Goal: Leave review/rating: Share an evaluation or opinion about a product, service, or content

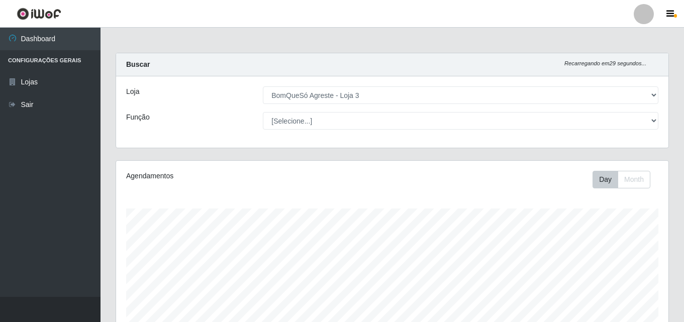
select select "215"
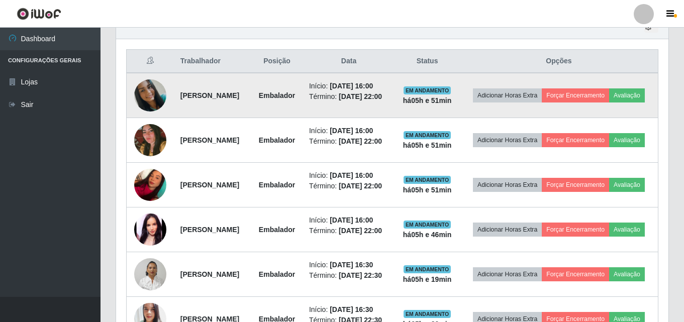
scroll to position [208, 552]
click at [609, 102] on button "Avaliação" at bounding box center [627, 95] width 36 height 14
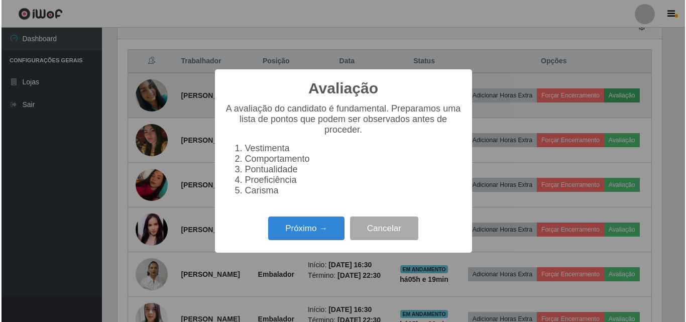
scroll to position [208, 547]
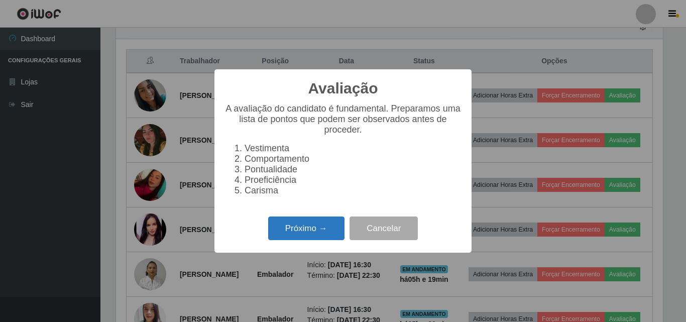
click at [302, 237] on button "Próximo →" at bounding box center [306, 229] width 76 height 24
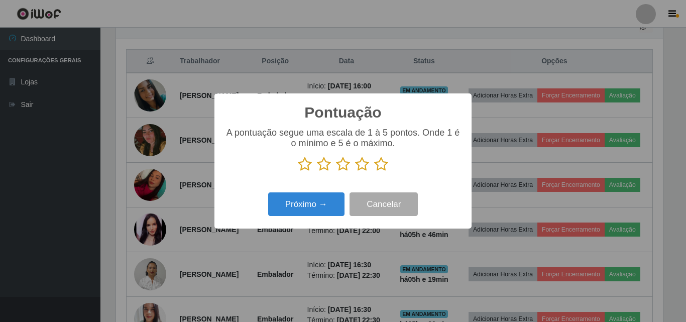
scroll to position [502120, 501781]
click at [380, 165] on icon at bounding box center [381, 164] width 14 height 15
click at [374, 172] on input "radio" at bounding box center [374, 172] width 0 height 0
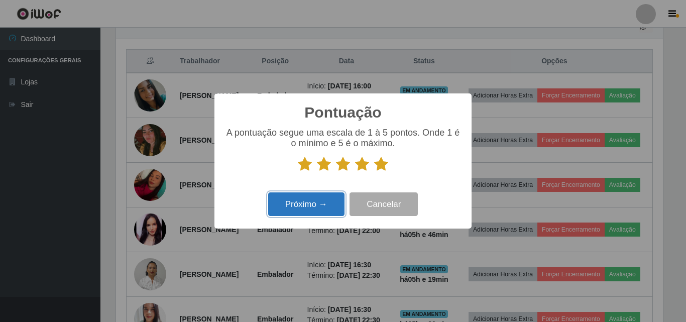
click at [325, 206] on button "Próximo →" at bounding box center [306, 204] width 76 height 24
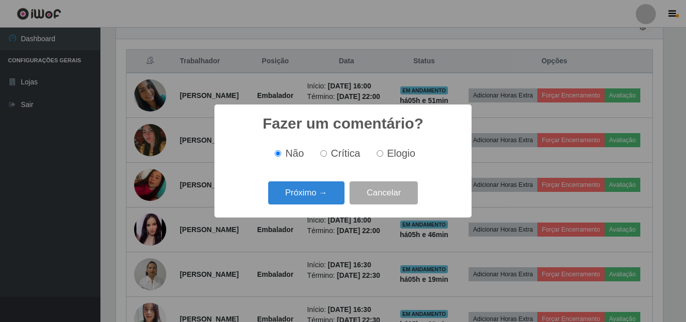
click at [404, 156] on span "Elogio" at bounding box center [401, 153] width 28 height 11
click at [383, 156] on input "Elogio" at bounding box center [380, 153] width 7 height 7
radio input "true"
click at [308, 201] on button "Próximo →" at bounding box center [306, 193] width 76 height 24
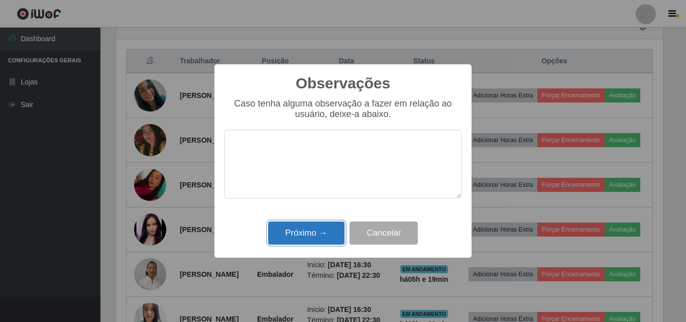
click at [315, 235] on button "Próximo →" at bounding box center [306, 234] width 76 height 24
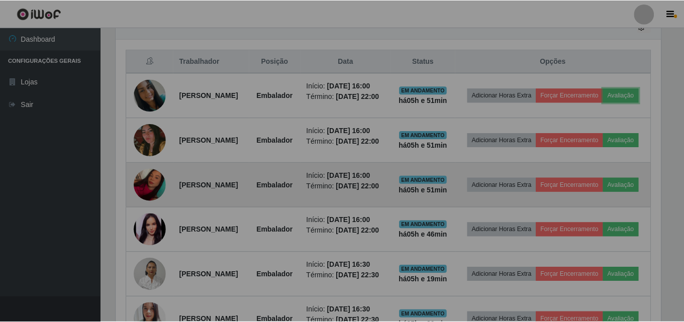
scroll to position [208, 552]
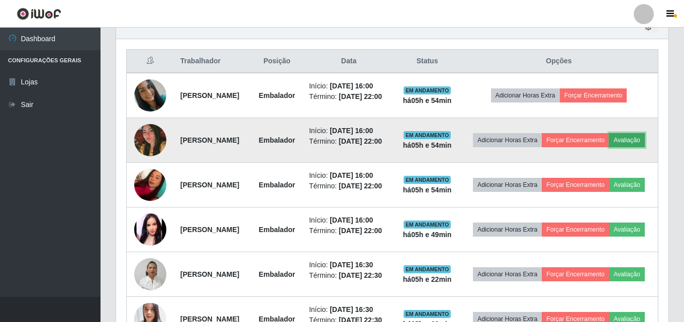
click at [609, 147] on button "Avaliação" at bounding box center [627, 140] width 36 height 14
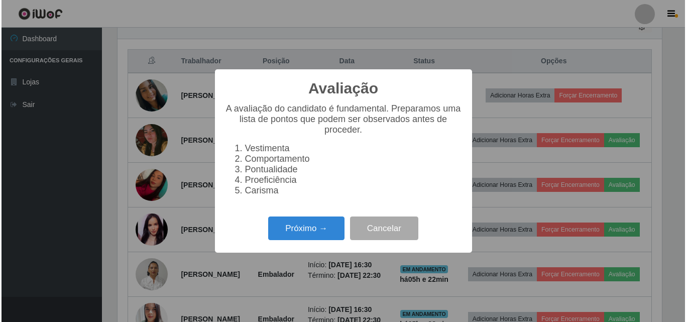
scroll to position [208, 547]
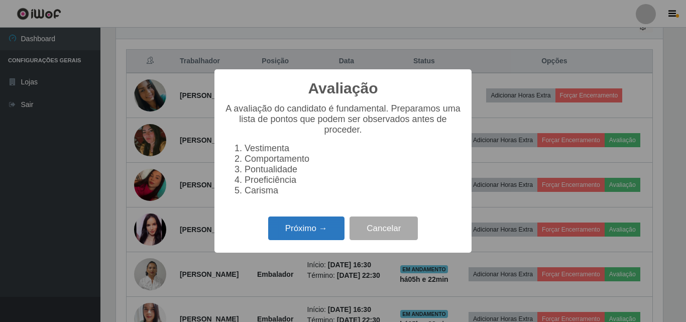
click at [319, 228] on button "Próximo →" at bounding box center [306, 229] width 76 height 24
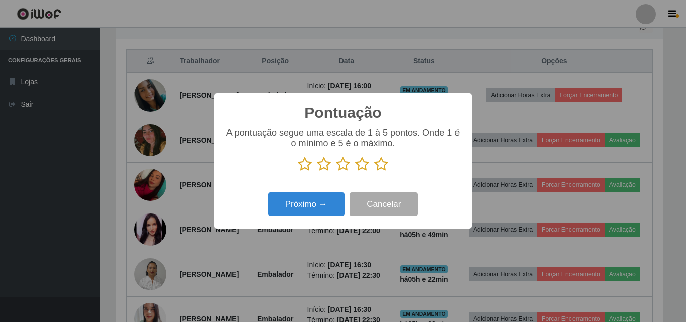
scroll to position [502120, 501781]
click at [382, 166] on icon at bounding box center [381, 164] width 14 height 15
click at [374, 172] on input "radio" at bounding box center [374, 172] width 0 height 0
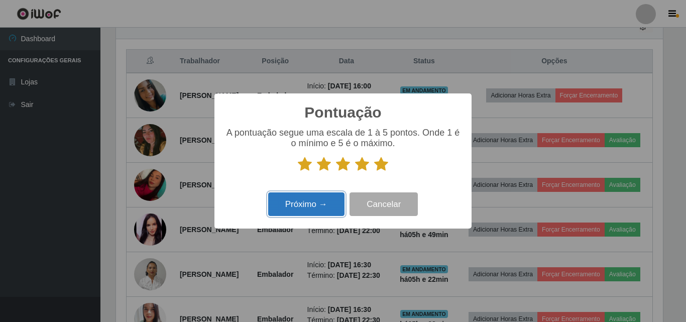
click at [320, 200] on button "Próximo →" at bounding box center [306, 204] width 76 height 24
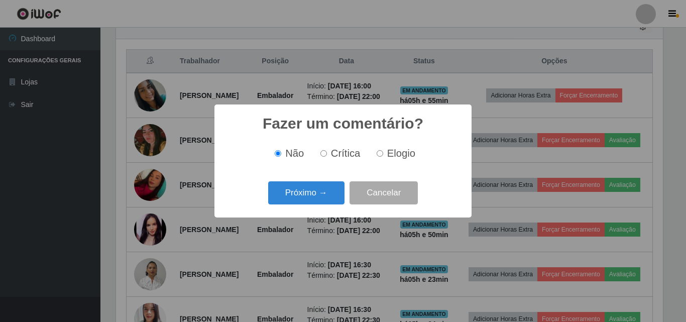
click at [394, 155] on span "Elogio" at bounding box center [401, 153] width 28 height 11
click at [383, 155] on input "Elogio" at bounding box center [380, 153] width 7 height 7
radio input "true"
click at [310, 188] on button "Próximo →" at bounding box center [306, 193] width 76 height 24
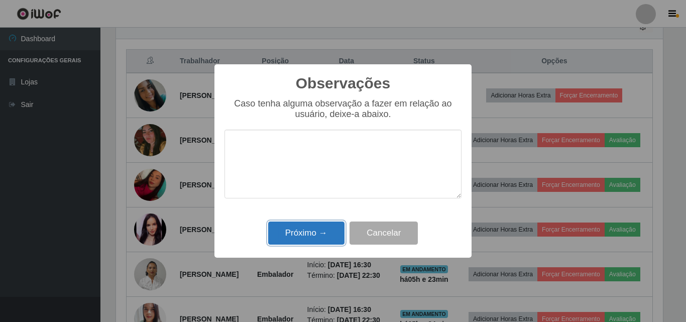
click at [315, 232] on button "Próximo →" at bounding box center [306, 234] width 76 height 24
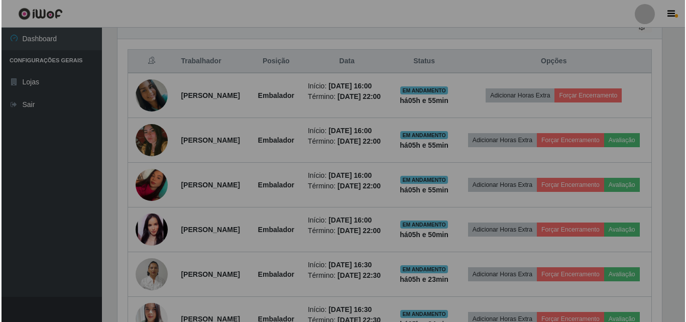
scroll to position [208, 552]
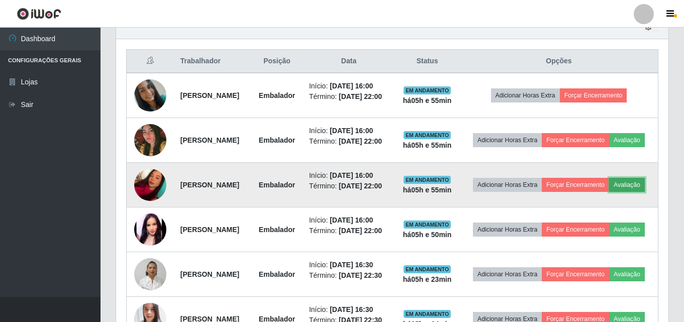
click at [609, 192] on button "Avaliação" at bounding box center [627, 185] width 36 height 14
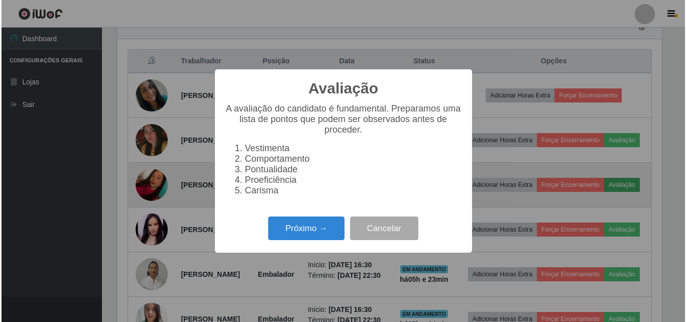
scroll to position [208, 547]
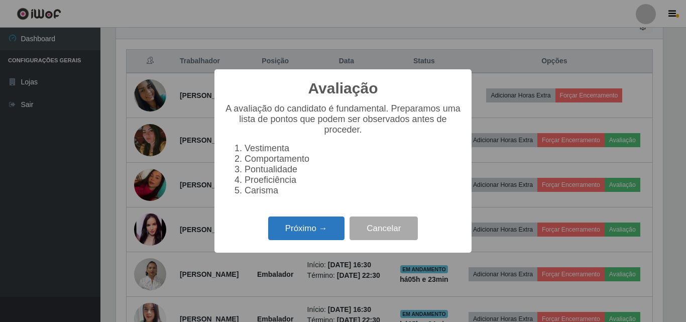
click at [333, 237] on button "Próximo →" at bounding box center [306, 229] width 76 height 24
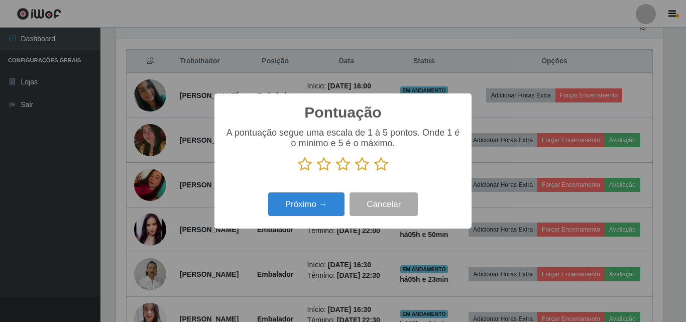
click at [386, 169] on icon at bounding box center [381, 164] width 14 height 15
click at [374, 172] on input "radio" at bounding box center [374, 172] width 0 height 0
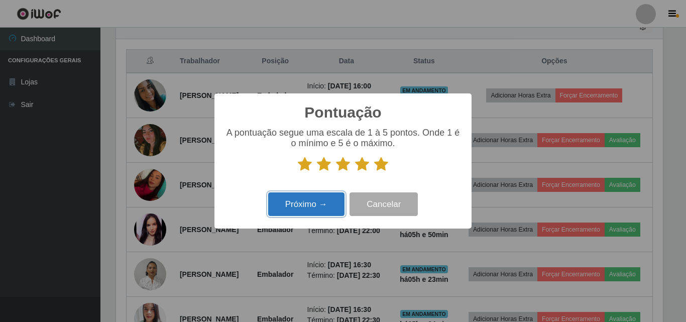
click at [317, 209] on button "Próximo →" at bounding box center [306, 204] width 76 height 24
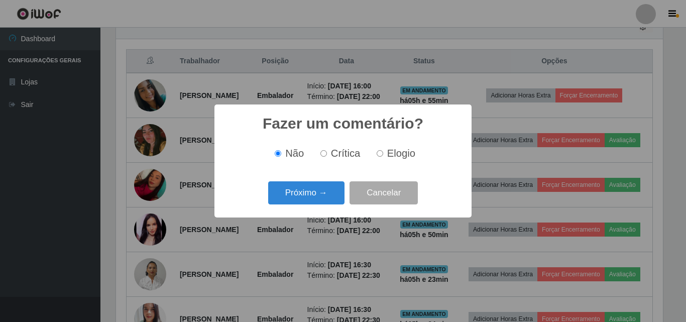
click at [387, 154] on span "Elogio" at bounding box center [401, 153] width 28 height 11
click at [383, 154] on input "Elogio" at bounding box center [380, 153] width 7 height 7
radio input "true"
click at [320, 187] on button "Próximo →" at bounding box center [306, 193] width 76 height 24
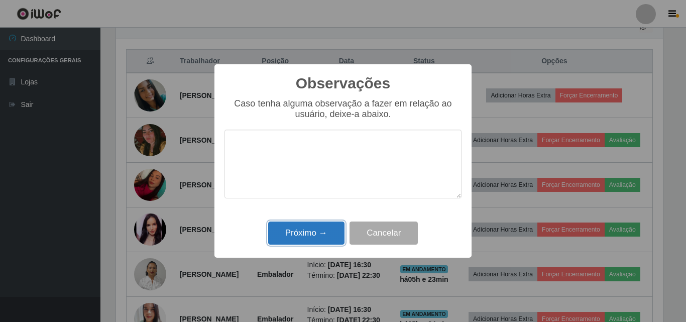
click at [309, 233] on button "Próximo →" at bounding box center [306, 234] width 76 height 24
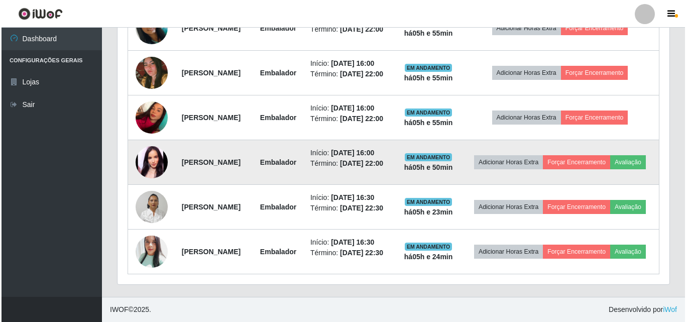
scroll to position [480, 0]
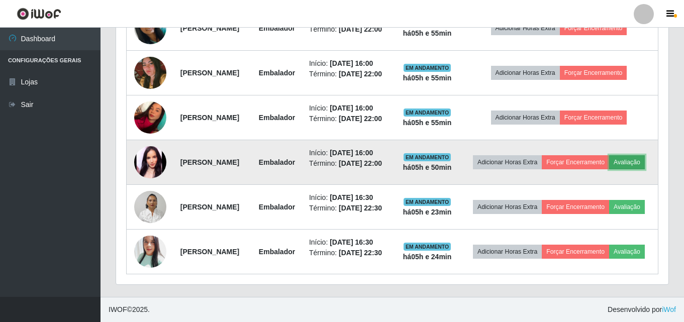
click at [609, 155] on button "Avaliação" at bounding box center [627, 162] width 36 height 14
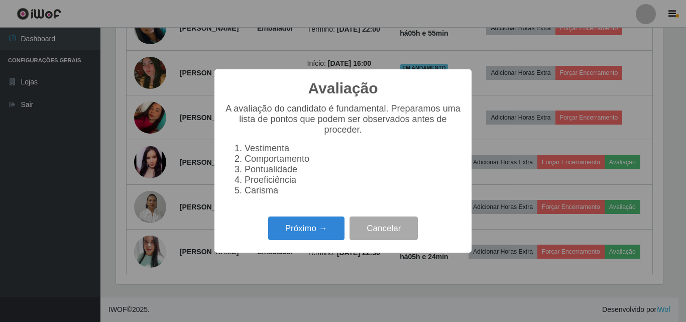
click at [314, 243] on div "Próximo → Cancelar" at bounding box center [343, 228] width 237 height 29
click at [314, 232] on button "Próximo →" at bounding box center [306, 229] width 76 height 24
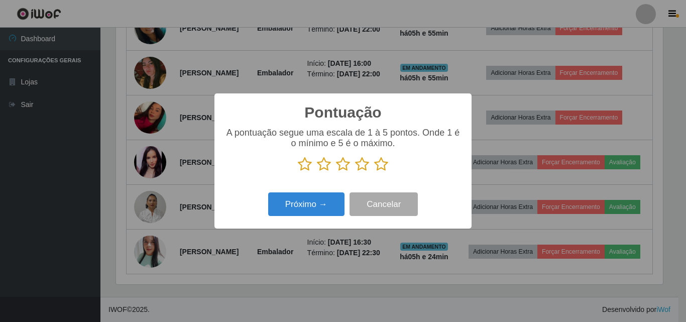
scroll to position [502120, 501781]
click at [384, 168] on icon at bounding box center [381, 164] width 14 height 15
click at [374, 172] on input "radio" at bounding box center [374, 172] width 0 height 0
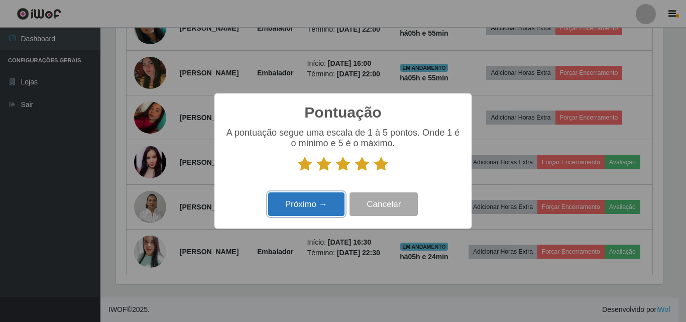
click at [335, 207] on button "Próximo →" at bounding box center [306, 204] width 76 height 24
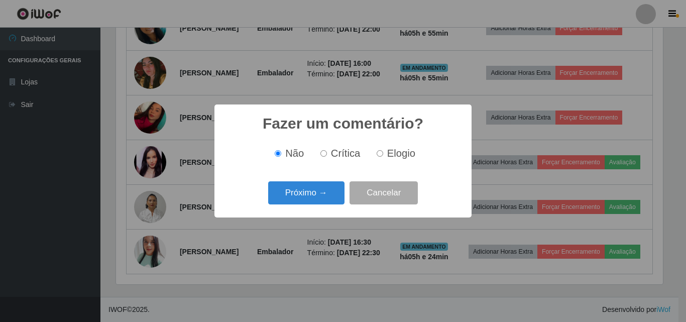
click at [385, 155] on label "Elogio" at bounding box center [394, 154] width 43 height 12
click at [383, 155] on input "Elogio" at bounding box center [380, 153] width 7 height 7
radio input "true"
click at [322, 192] on button "Próximo →" at bounding box center [306, 193] width 76 height 24
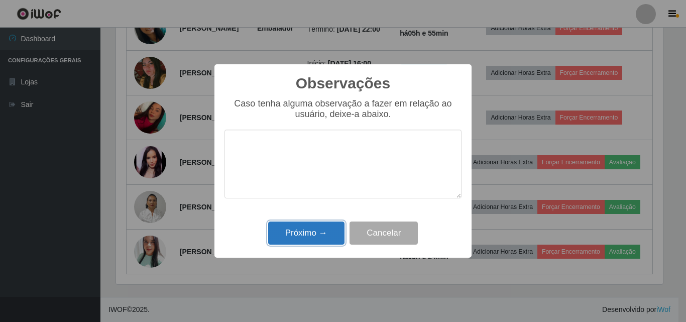
click at [315, 233] on button "Próximo →" at bounding box center [306, 234] width 76 height 24
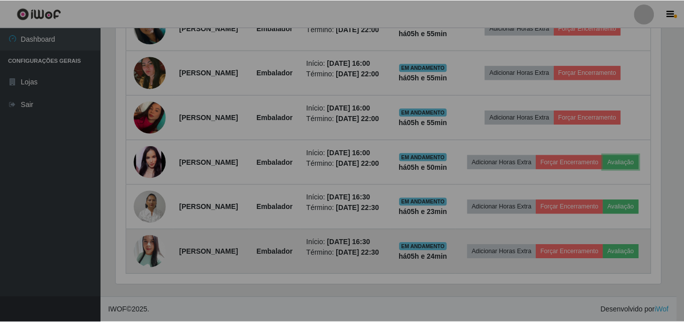
scroll to position [208, 552]
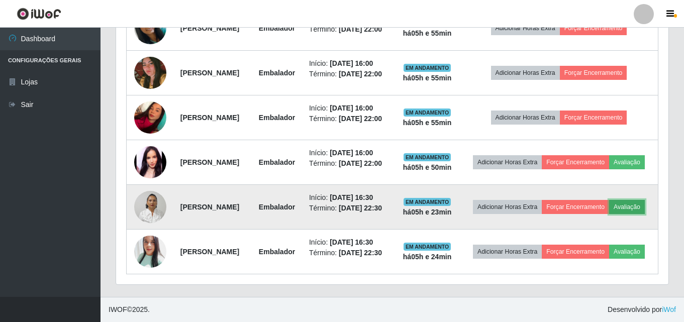
click at [609, 200] on button "Avaliação" at bounding box center [627, 207] width 36 height 14
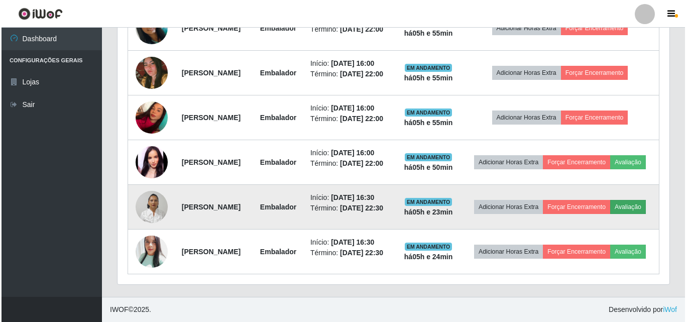
scroll to position [208, 547]
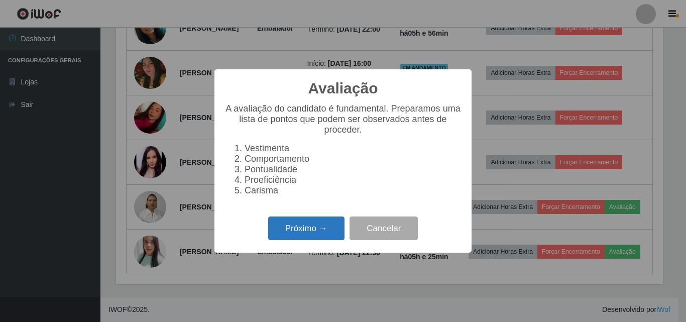
click at [319, 233] on button "Próximo →" at bounding box center [306, 229] width 76 height 24
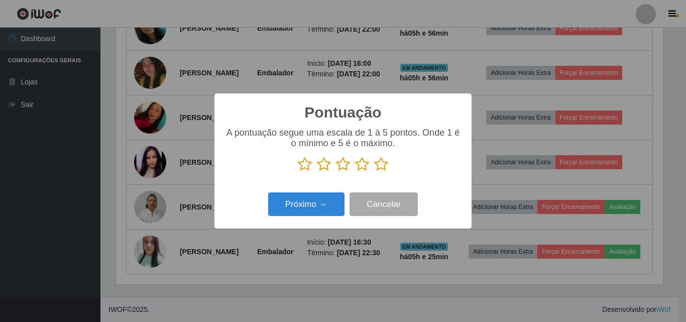
click at [385, 167] on icon at bounding box center [381, 164] width 14 height 15
click at [374, 172] on input "radio" at bounding box center [374, 172] width 0 height 0
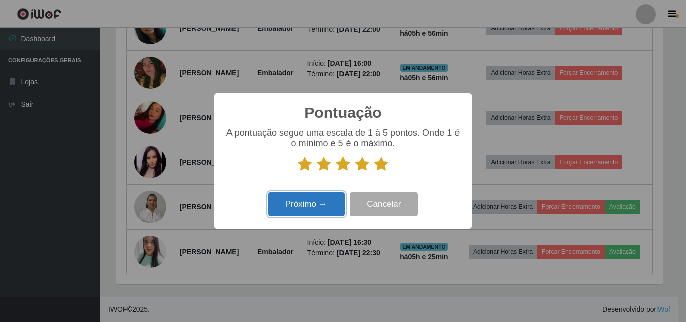
click at [316, 203] on button "Próximo →" at bounding box center [306, 204] width 76 height 24
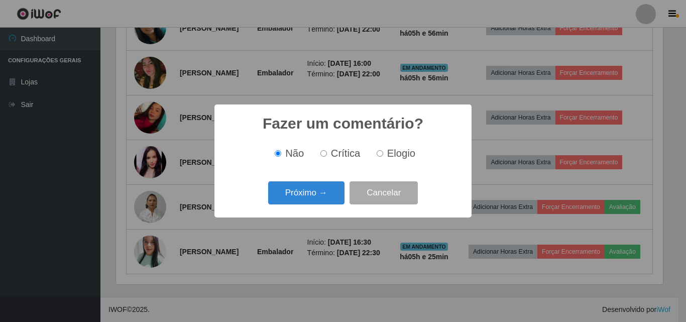
click at [382, 155] on input "Elogio" at bounding box center [380, 153] width 7 height 7
radio input "true"
click at [317, 194] on button "Próximo →" at bounding box center [306, 193] width 76 height 24
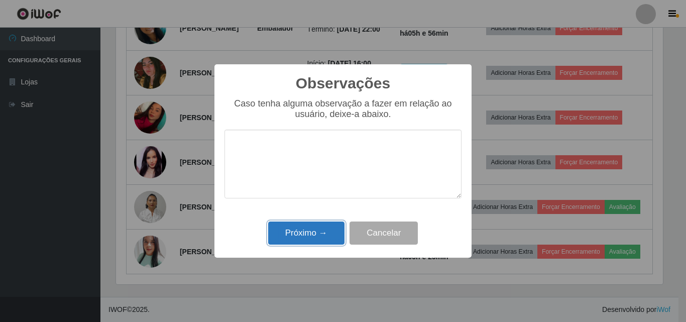
click at [322, 228] on button "Próximo →" at bounding box center [306, 234] width 76 height 24
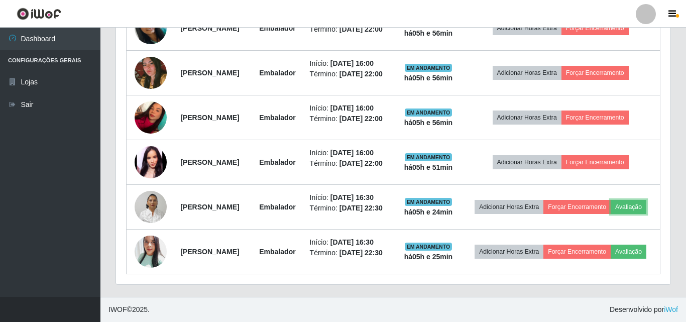
scroll to position [208, 552]
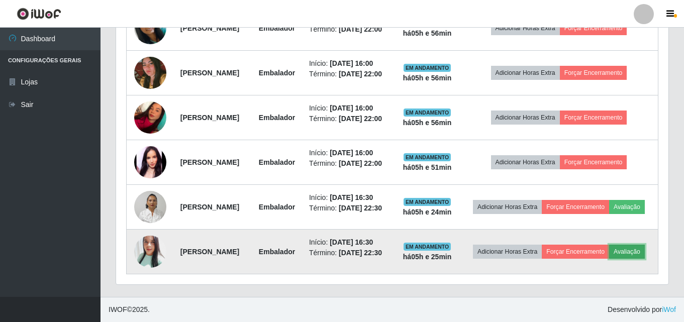
click at [609, 255] on button "Avaliação" at bounding box center [627, 252] width 36 height 14
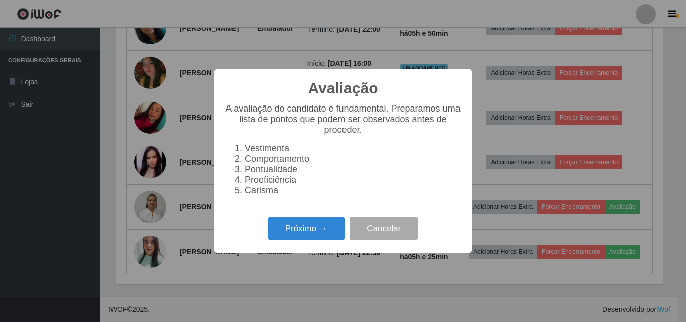
scroll to position [208, 547]
click at [324, 235] on button "Próximo →" at bounding box center [306, 229] width 76 height 24
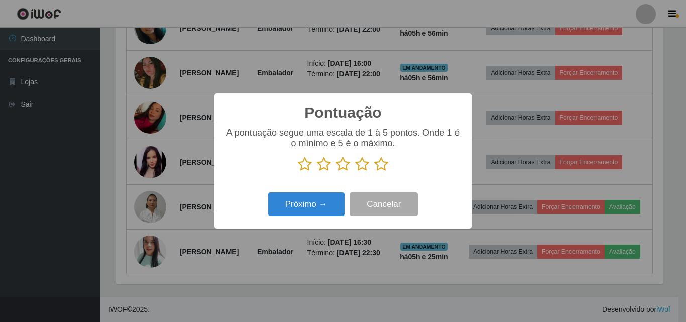
click at [382, 166] on icon at bounding box center [381, 164] width 14 height 15
click at [374, 172] on input "radio" at bounding box center [374, 172] width 0 height 0
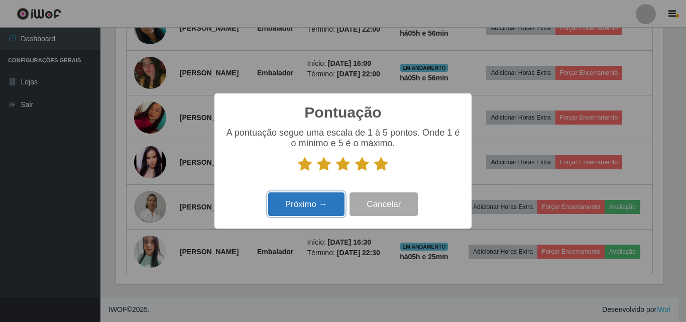
click at [315, 208] on button "Próximo →" at bounding box center [306, 204] width 76 height 24
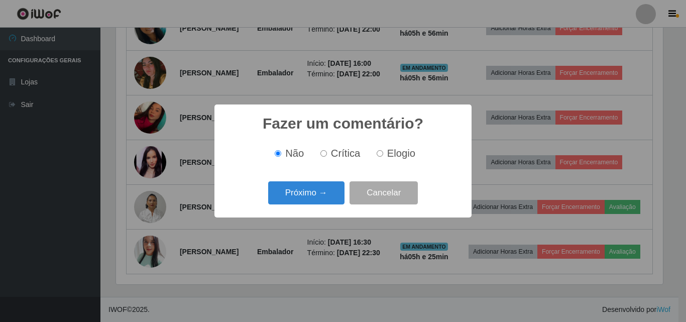
drag, startPoint x: 395, startPoint y: 152, endPoint x: 382, endPoint y: 167, distance: 20.3
click at [395, 153] on span "Elogio" at bounding box center [401, 153] width 28 height 11
click at [383, 153] on input "Elogio" at bounding box center [380, 153] width 7 height 7
radio input "true"
click at [324, 189] on button "Próximo →" at bounding box center [306, 193] width 76 height 24
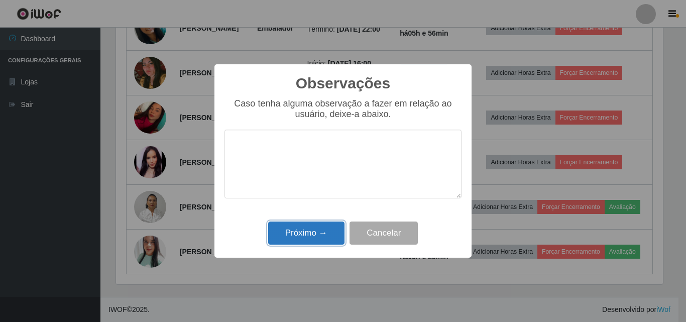
click at [326, 232] on button "Próximo →" at bounding box center [306, 234] width 76 height 24
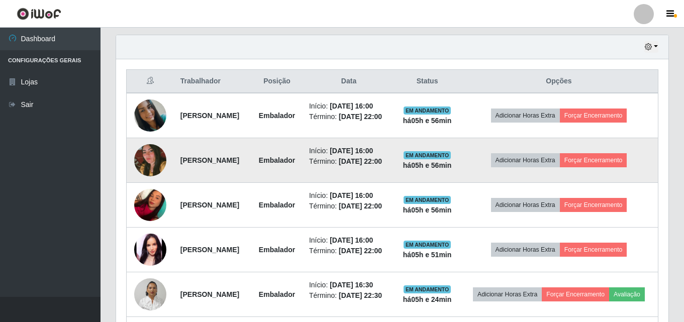
scroll to position [329, 0]
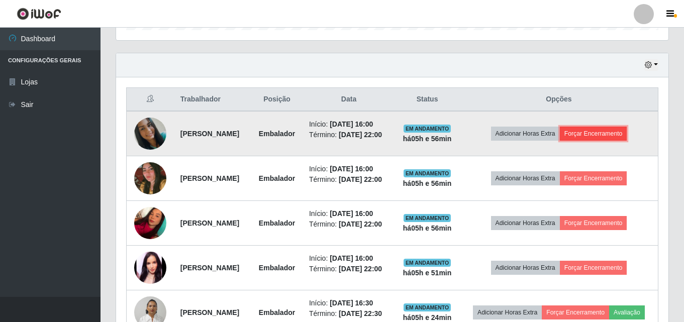
click at [611, 138] on button "Forçar Encerramento" at bounding box center [593, 134] width 67 height 14
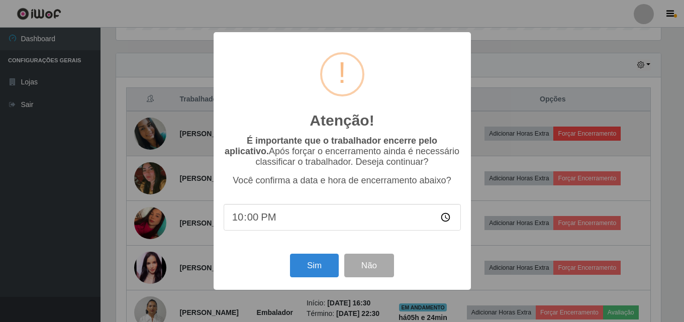
scroll to position [208, 547]
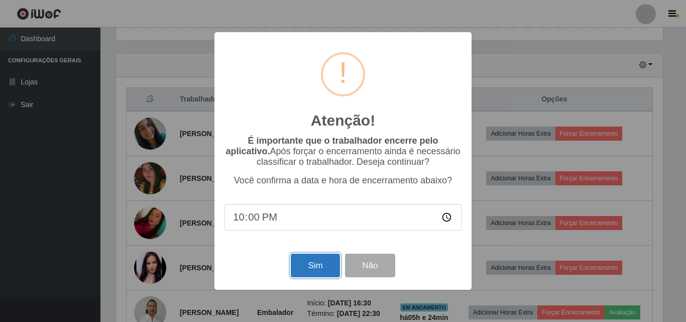
click at [315, 259] on button "Sim" at bounding box center [315, 266] width 49 height 24
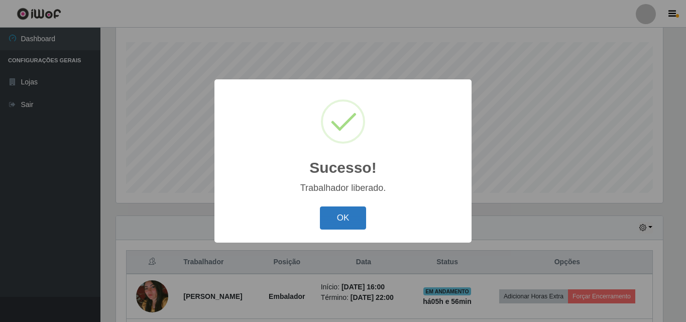
click at [352, 219] on button "OK" at bounding box center [343, 218] width 47 height 24
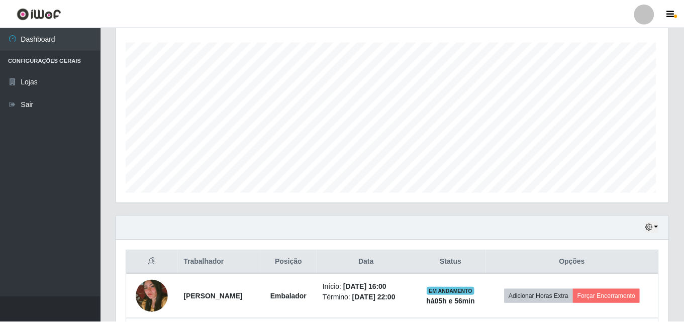
scroll to position [0, 0]
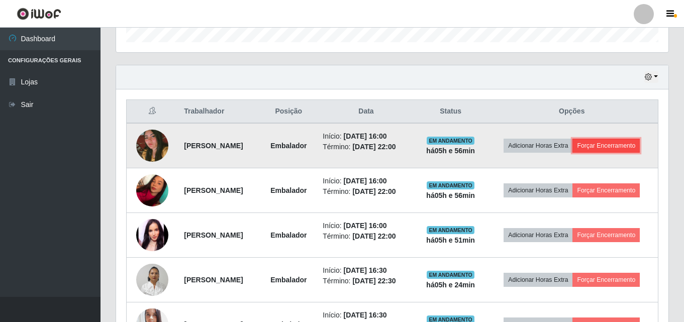
click at [598, 146] on button "Forçar Encerramento" at bounding box center [605, 146] width 67 height 14
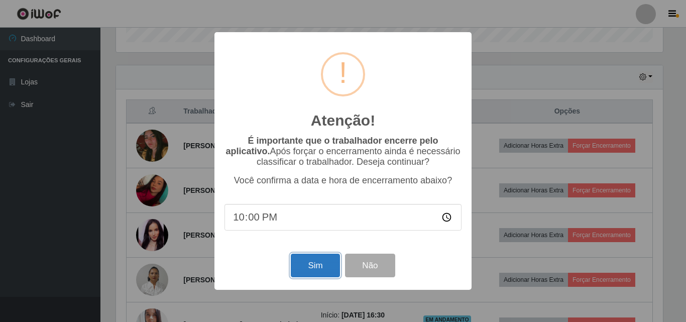
click at [295, 262] on button "Sim" at bounding box center [315, 266] width 49 height 24
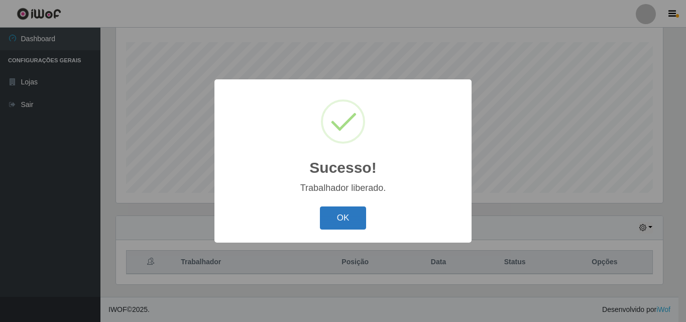
click at [325, 214] on button "OK" at bounding box center [343, 218] width 47 height 24
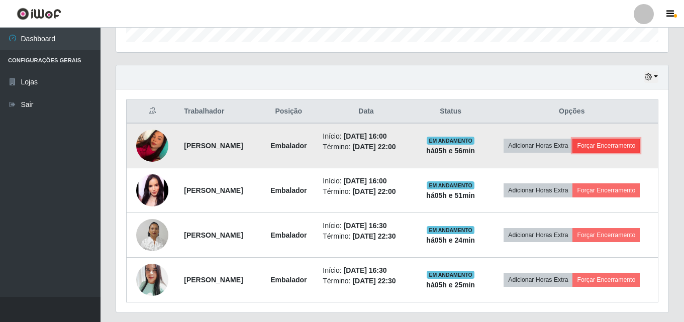
click at [625, 139] on button "Forçar Encerramento" at bounding box center [605, 146] width 67 height 14
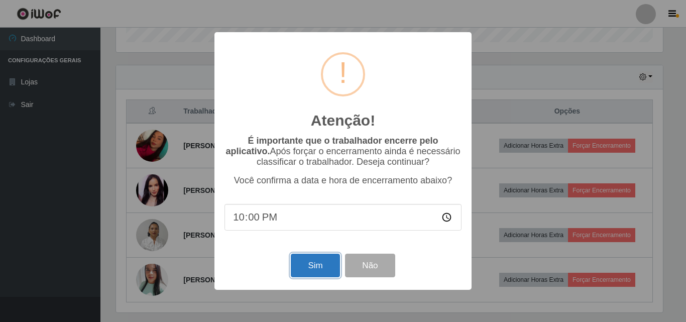
click at [310, 269] on button "Sim" at bounding box center [315, 266] width 49 height 24
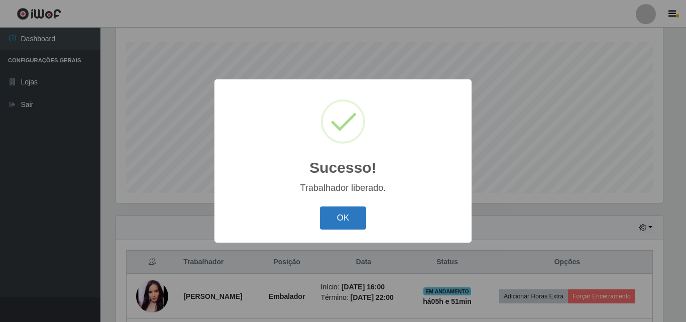
click at [353, 219] on button "OK" at bounding box center [343, 218] width 47 height 24
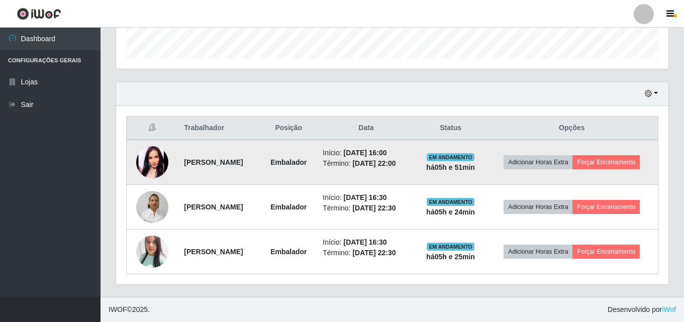
click at [167, 162] on td at bounding box center [153, 162] width 52 height 45
click at [162, 163] on img at bounding box center [152, 162] width 32 height 32
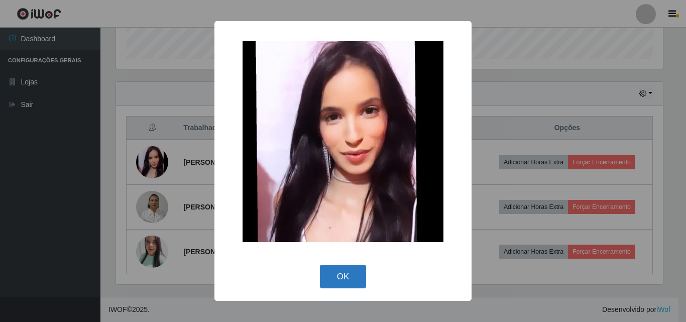
click at [349, 278] on button "OK" at bounding box center [343, 277] width 47 height 24
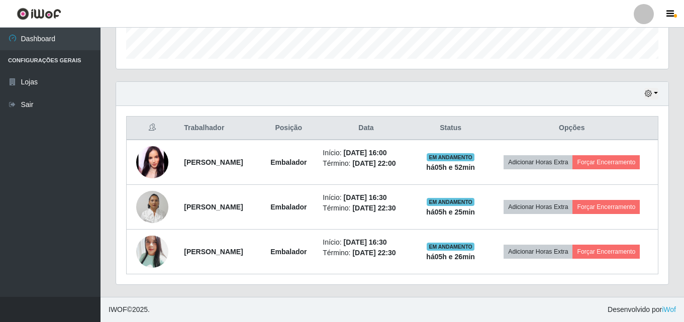
scroll to position [208, 552]
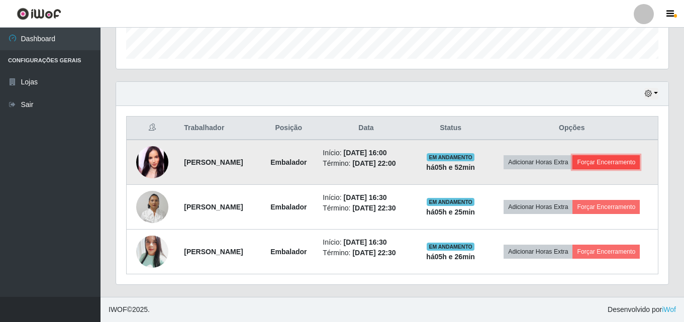
click at [613, 160] on button "Forçar Encerramento" at bounding box center [605, 162] width 67 height 14
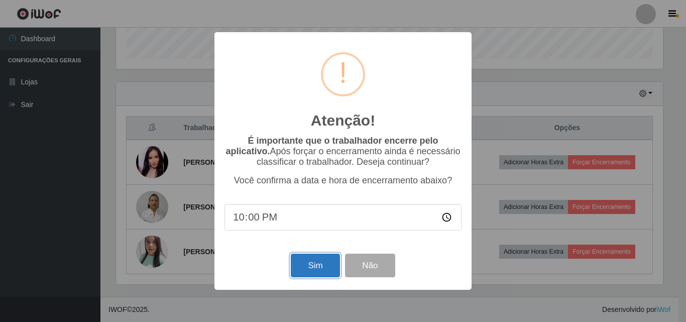
click at [312, 268] on button "Sim" at bounding box center [315, 266] width 49 height 24
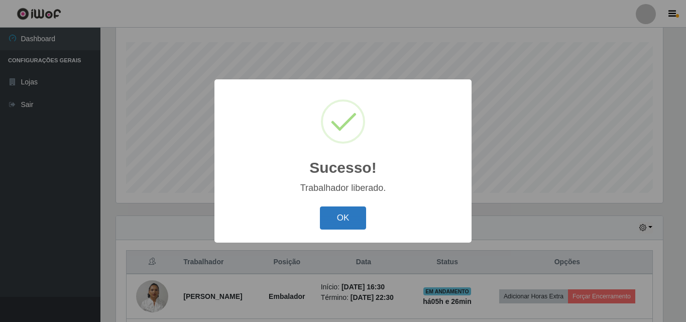
click at [352, 222] on button "OK" at bounding box center [343, 218] width 47 height 24
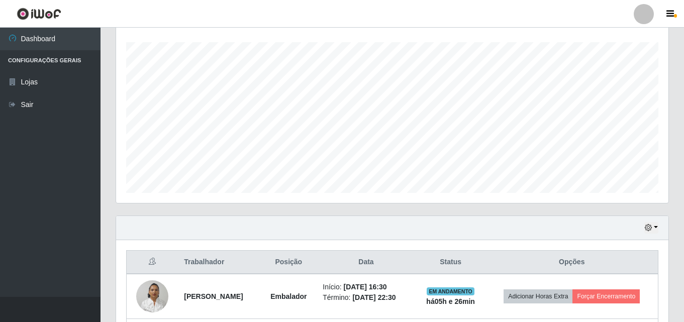
scroll to position [256, 0]
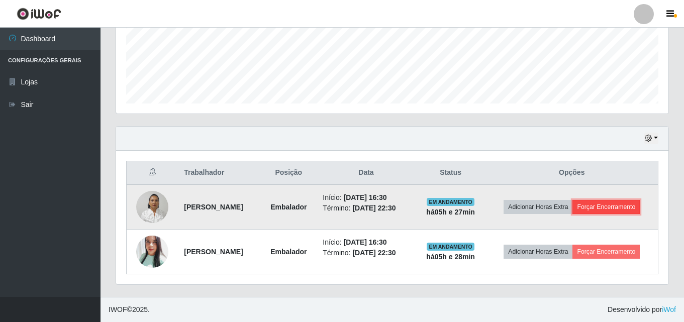
click at [625, 205] on button "Forçar Encerramento" at bounding box center [605, 207] width 67 height 14
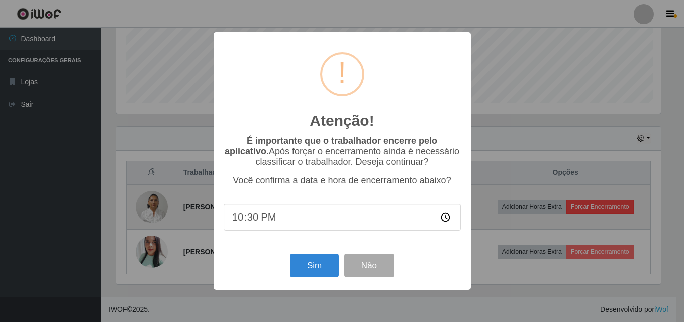
scroll to position [208, 547]
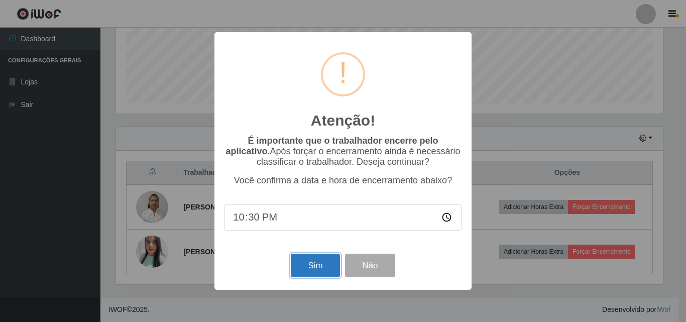
click at [310, 265] on button "Sim" at bounding box center [315, 266] width 49 height 24
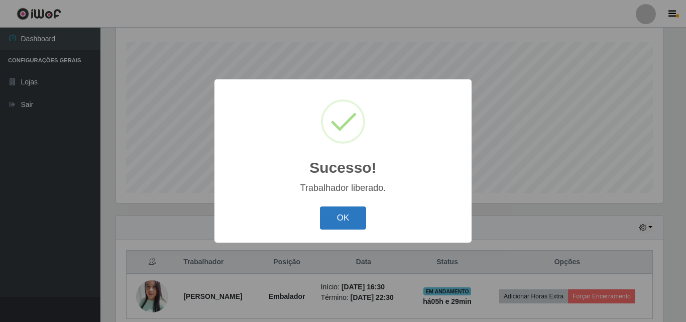
click at [339, 217] on button "OK" at bounding box center [343, 218] width 47 height 24
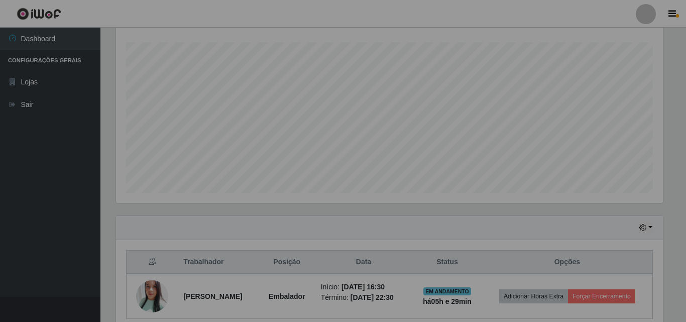
scroll to position [208, 552]
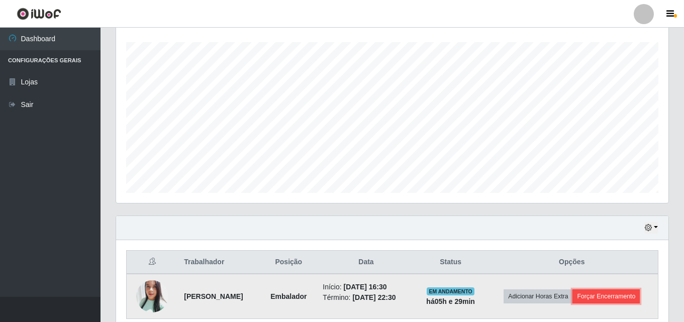
click at [636, 298] on button "Forçar Encerramento" at bounding box center [605, 296] width 67 height 14
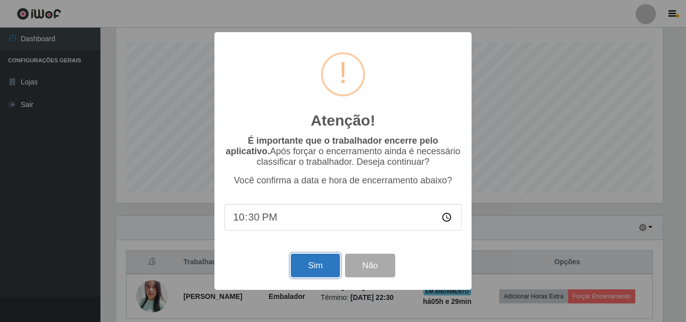
click at [322, 269] on button "Sim" at bounding box center [315, 266] width 49 height 24
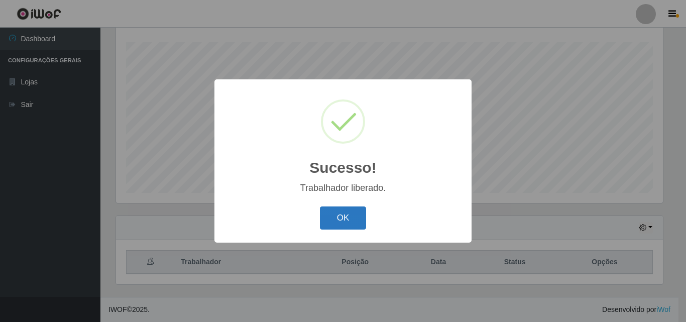
click at [342, 214] on button "OK" at bounding box center [343, 218] width 47 height 24
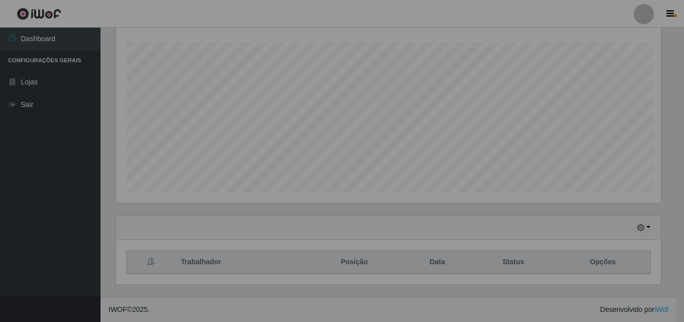
scroll to position [208, 552]
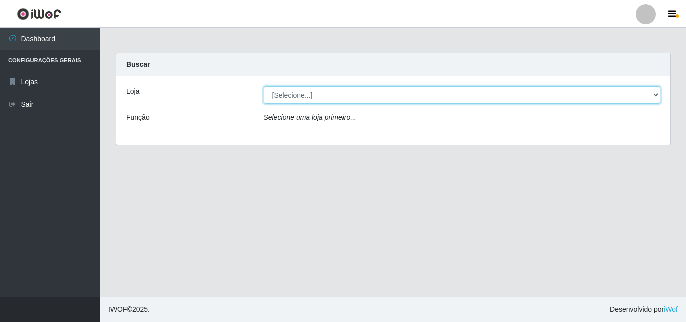
click at [319, 94] on select "[Selecione...] BomQueSó Agreste - Loja 3" at bounding box center [462, 95] width 397 height 18
select select "215"
click at [264, 86] on select "[Selecione...] BomQueSó Agreste - Loja 3" at bounding box center [462, 95] width 397 height 18
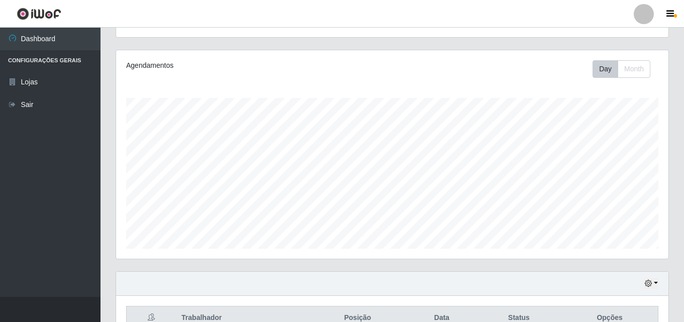
scroll to position [166, 0]
